Goal: Task Accomplishment & Management: Complete application form

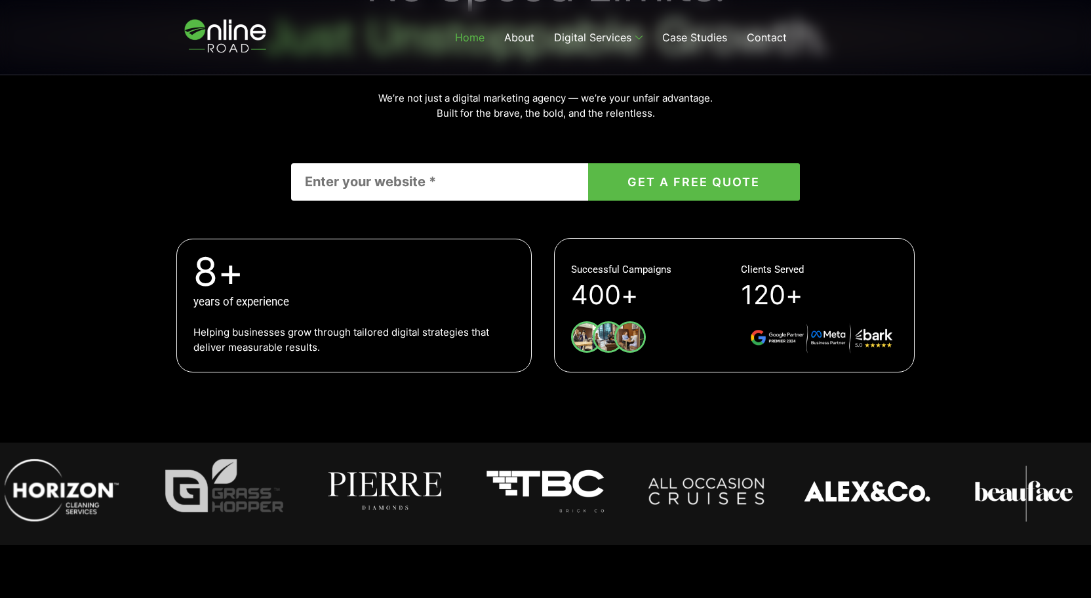
click at [484, 189] on input "Contact form" at bounding box center [439, 181] width 296 height 37
type input "[DOMAIN_NAME]"
click at [588, 163] on button "GET A FREE QUOTE" at bounding box center [694, 181] width 212 height 37
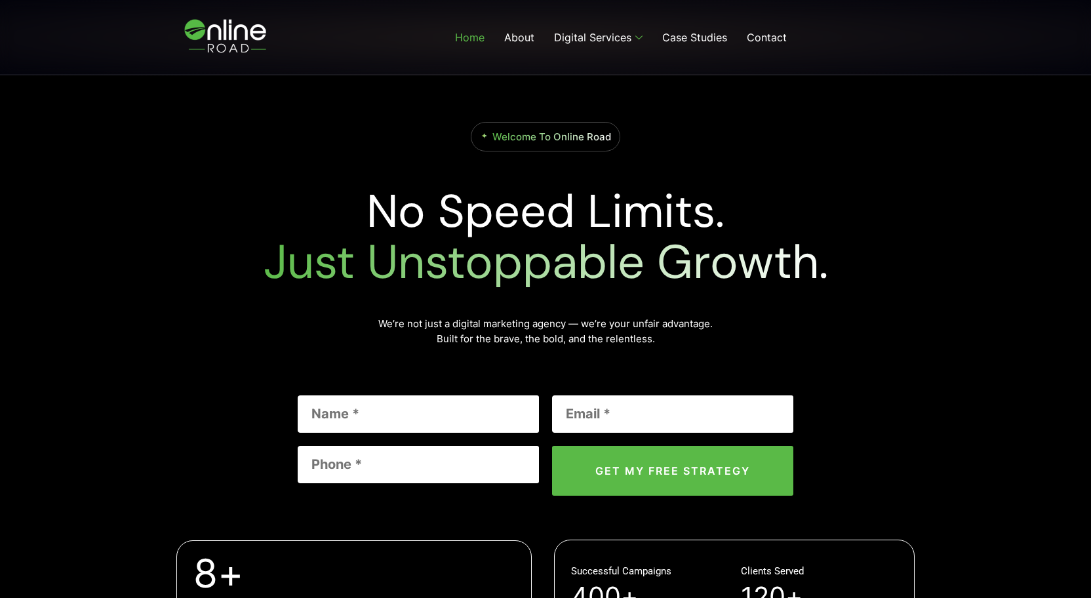
click at [435, 407] on input "Contact form" at bounding box center [418, 413] width 241 height 37
type input "[PERSON_NAME]"
type input "[EMAIL_ADDRESS][DOMAIN_NAME]"
type input "0412345678"
click button "GET A FREE QUOTE" at bounding box center [0, 0] width 0 height 0
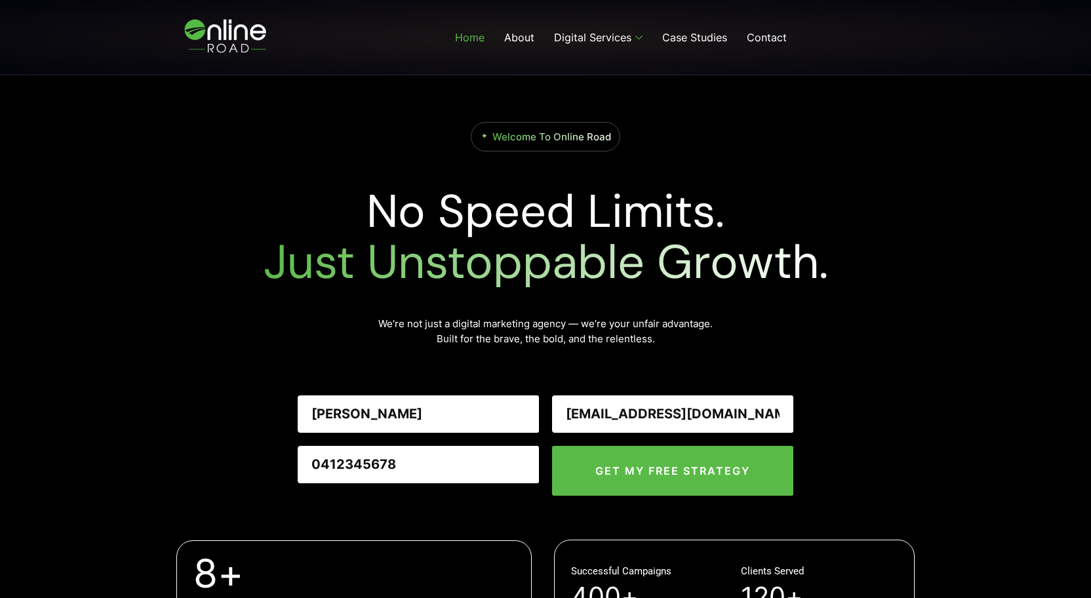
drag, startPoint x: 804, startPoint y: 457, endPoint x: 712, endPoint y: 456, distance: 92.4
click at [804, 457] on div "No Speed Limits. Just Unstoppable Growth. We’re not just a digital marketing ag…" at bounding box center [545, 340] width 747 height 325
click at [709, 457] on input "GET MY FREE STRATEGY" at bounding box center [672, 471] width 241 height 50
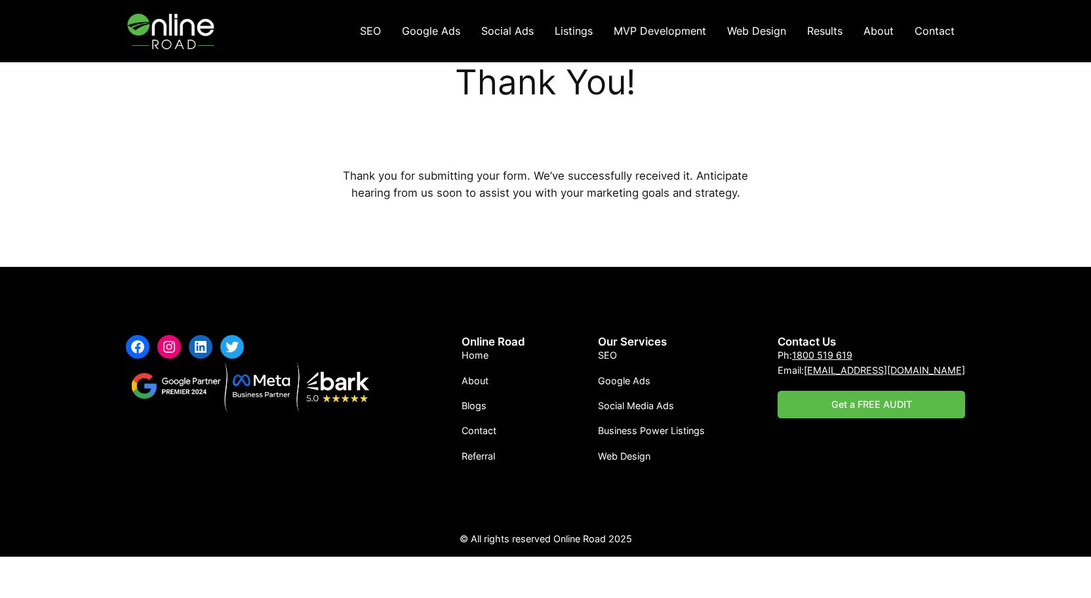
click at [195, 37] on img at bounding box center [172, 31] width 93 height 62
